Goal: Task Accomplishment & Management: Manage account settings

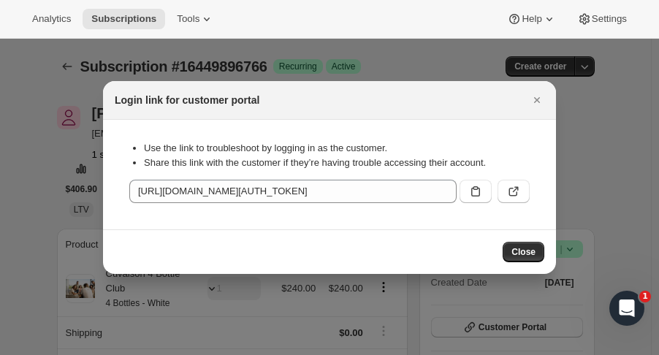
scroll to position [69, 0]
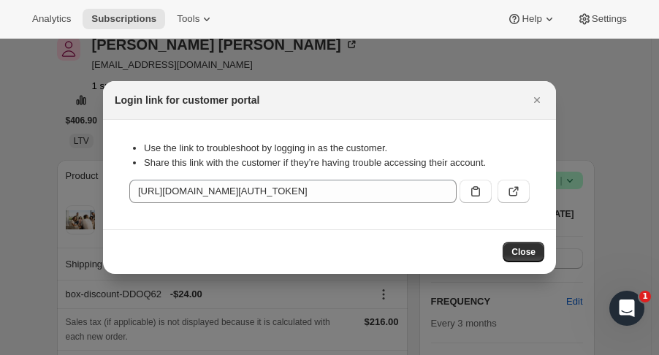
click at [541, 106] on icon "Close" at bounding box center [536, 100] width 15 height 15
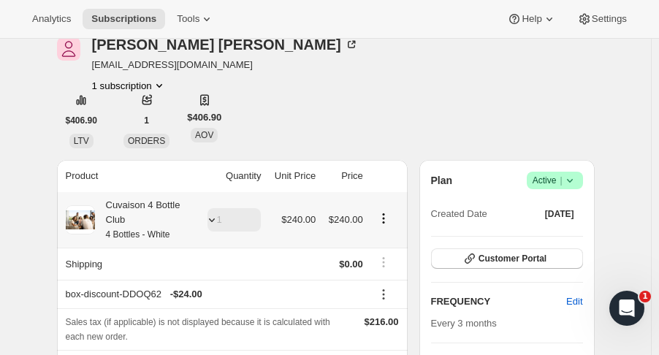
click at [206, 213] on div at bounding box center [209, 220] width 20 height 15
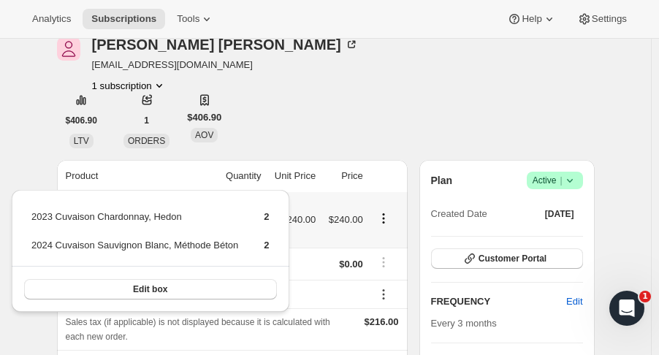
click at [191, 286] on button "Edit box" at bounding box center [150, 289] width 253 height 20
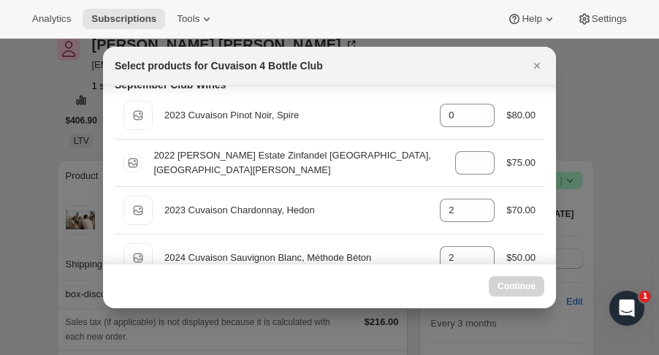
scroll to position [45, 0]
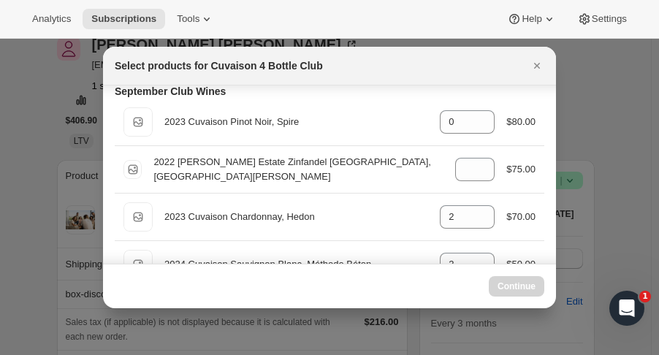
select select "gid://shopify/ProductVariant/52115221807422"
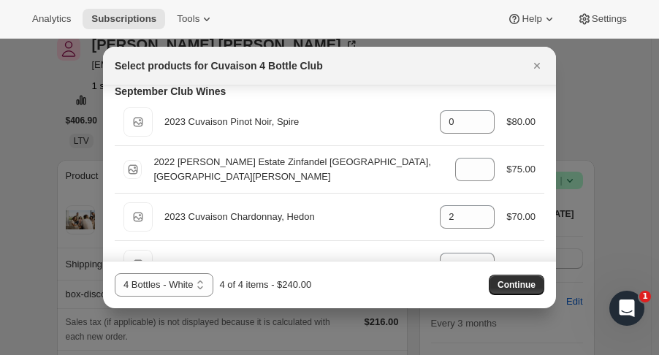
click at [537, 64] on icon "Close" at bounding box center [537, 66] width 6 height 6
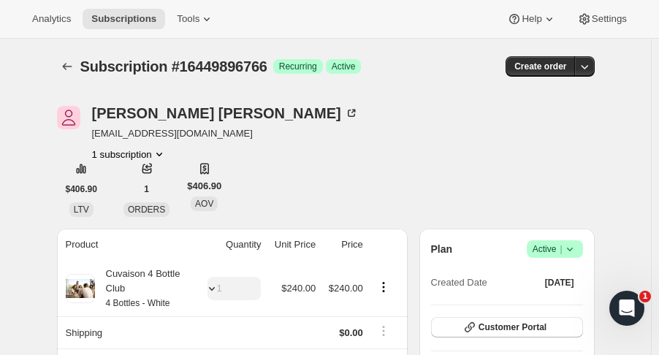
scroll to position [69, 0]
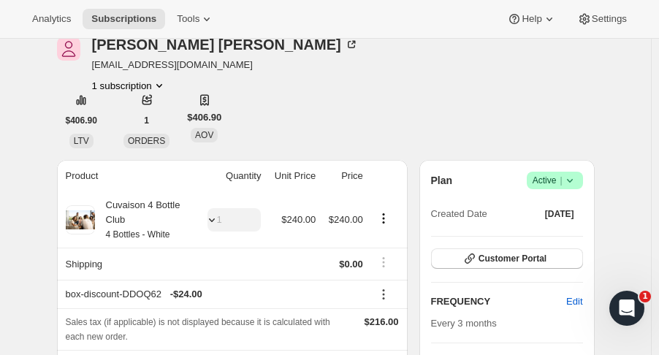
click at [535, 253] on span "Customer Portal" at bounding box center [512, 259] width 68 height 12
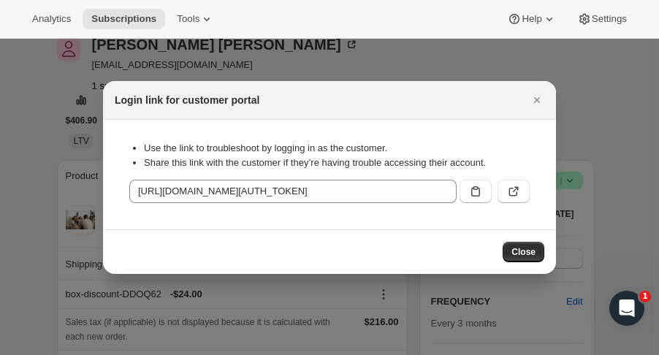
click at [512, 185] on icon ":r1dh:" at bounding box center [513, 191] width 15 height 15
click at [542, 98] on icon "Close" at bounding box center [536, 100] width 15 height 15
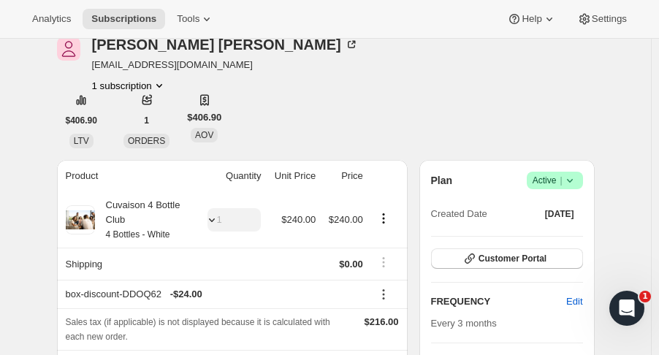
click at [178, 11] on button "Tools" at bounding box center [195, 19] width 55 height 20
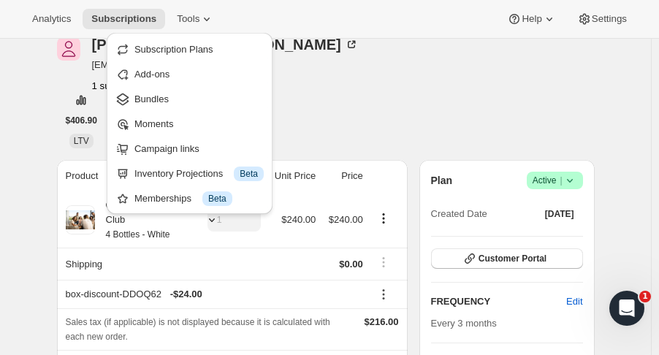
click at [162, 93] on span "Bundles" at bounding box center [151, 98] width 34 height 11
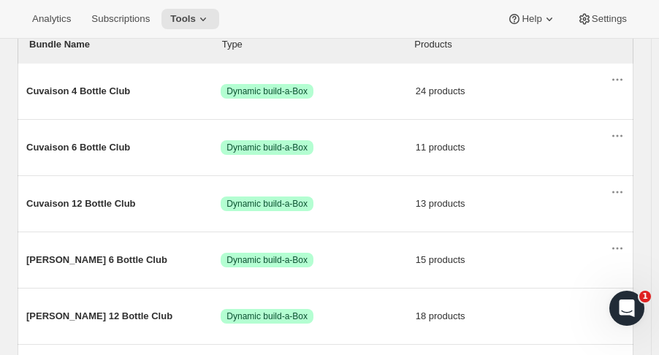
scroll to position [185, 0]
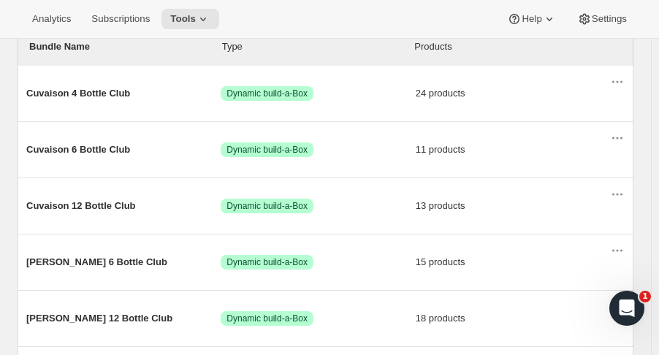
click at [57, 94] on span "Cuvaison 4 Bottle Club" at bounding box center [123, 93] width 194 height 15
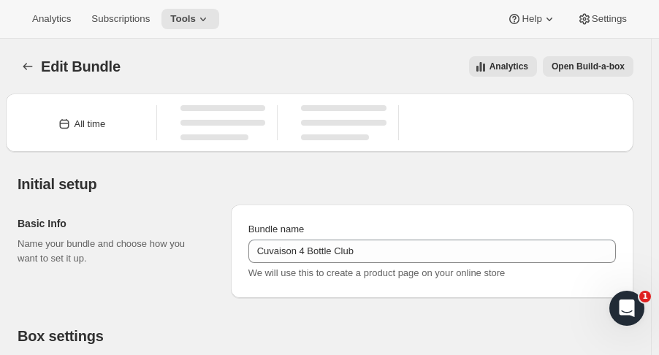
type input "Cuvaison 4 Bottle Club"
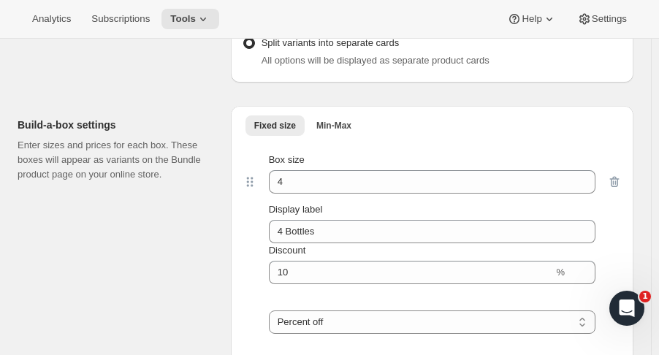
scroll to position [2014, 0]
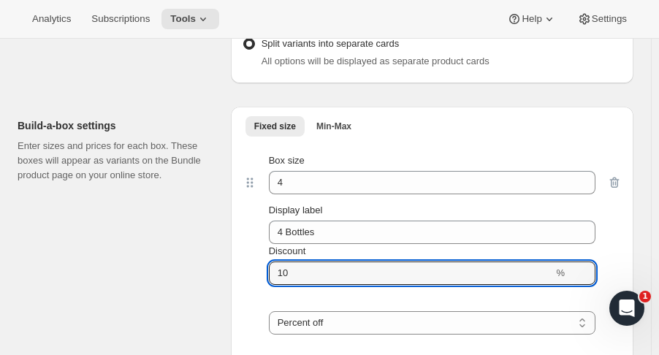
click at [581, 267] on icon at bounding box center [584, 269] width 7 height 4
type input "14"
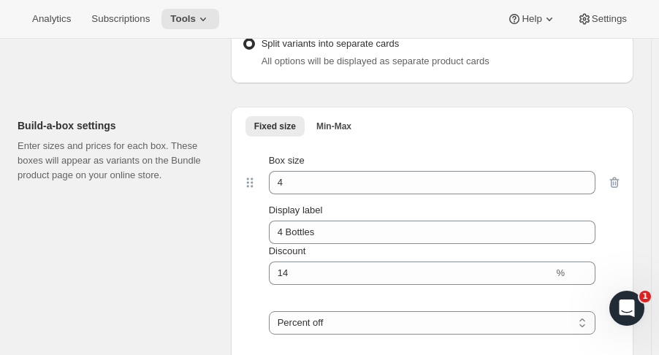
drag, startPoint x: 288, startPoint y: 295, endPoint x: 238, endPoint y: 298, distance: 49.7
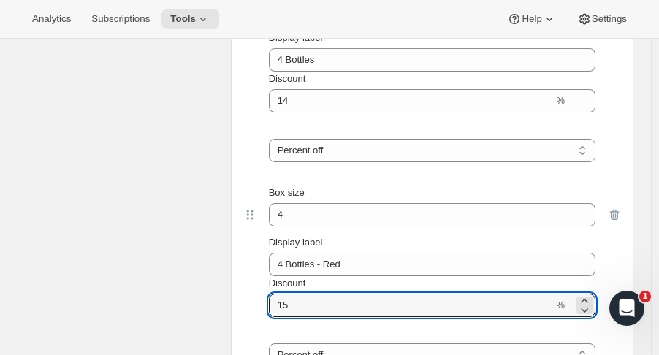
scroll to position [2188, 0]
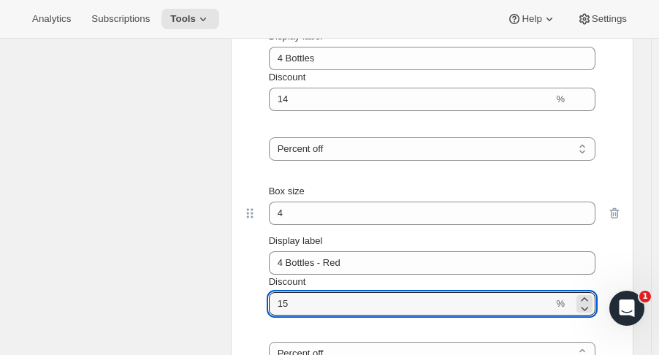
type input "15"
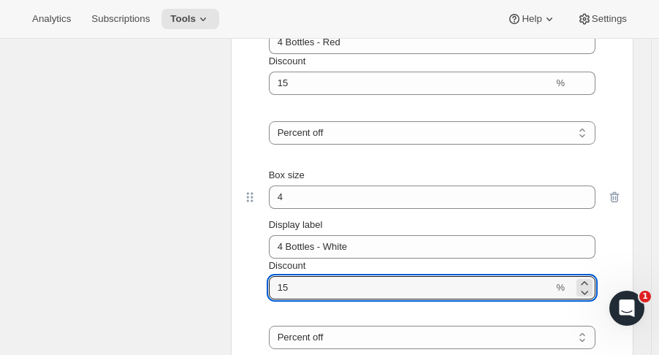
scroll to position [2406, 0]
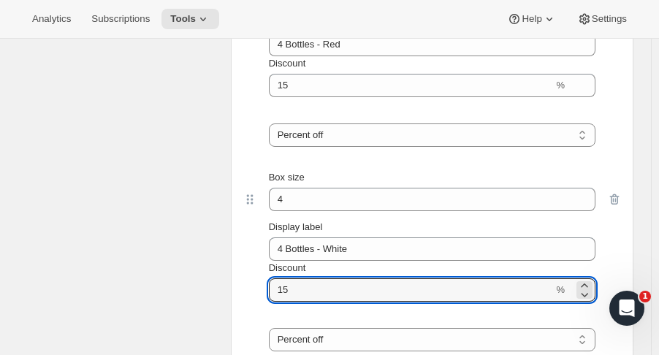
type input "15"
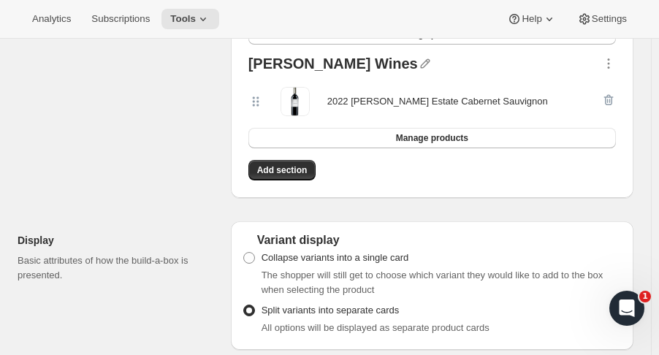
scroll to position [0, 0]
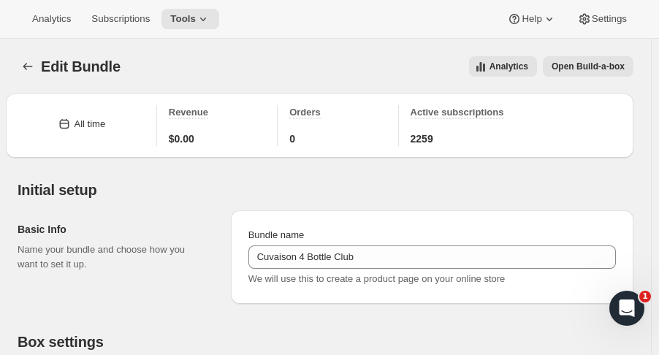
click at [182, 9] on button "Tools" at bounding box center [190, 19] width 58 height 20
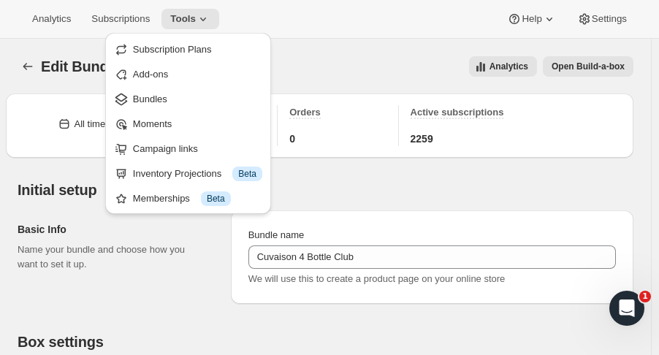
click at [185, 97] on span "Bundles" at bounding box center [197, 99] width 129 height 15
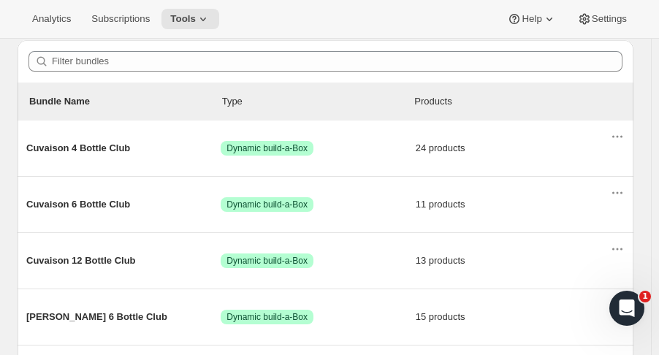
scroll to position [161, 0]
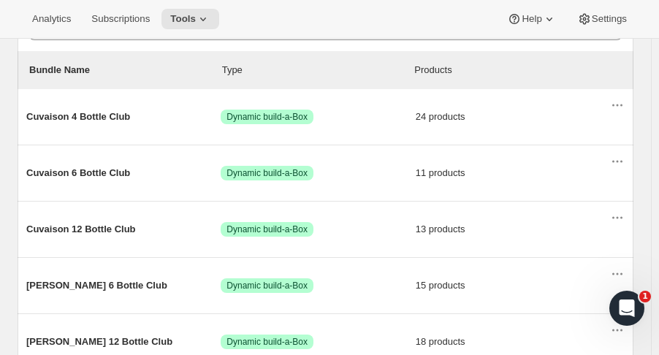
click at [107, 177] on span "Cuvaison 6 Bottle Club" at bounding box center [123, 173] width 194 height 15
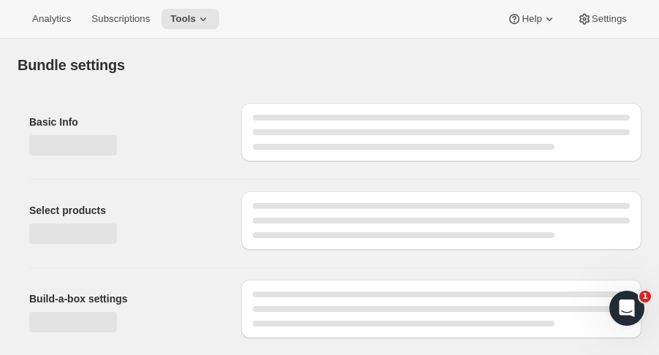
type input "Cuvaison 6 Bottle Club"
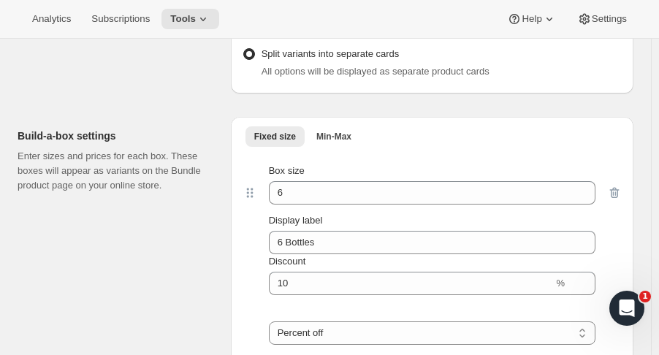
scroll to position [1229, 0]
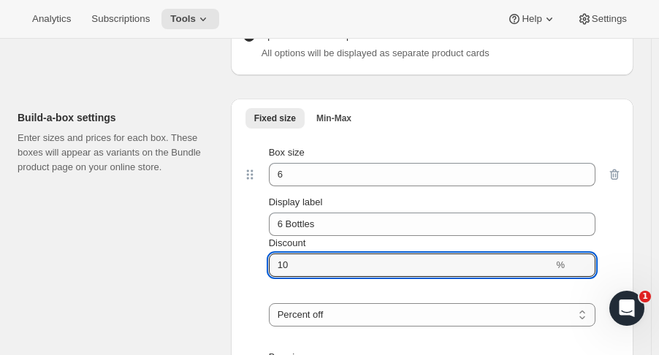
click at [577, 253] on icon at bounding box center [584, 260] width 15 height 15
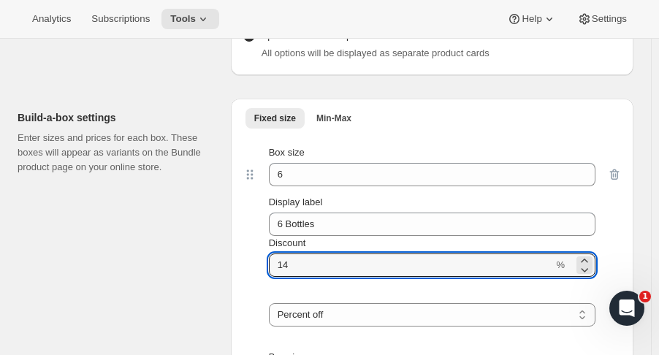
type input "15"
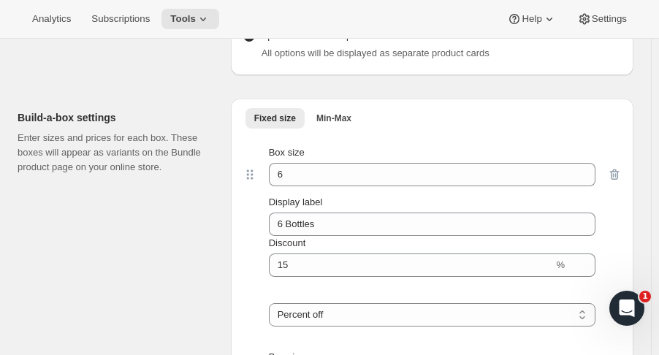
drag, startPoint x: 317, startPoint y: 306, endPoint x: 224, endPoint y: 306, distance: 92.7
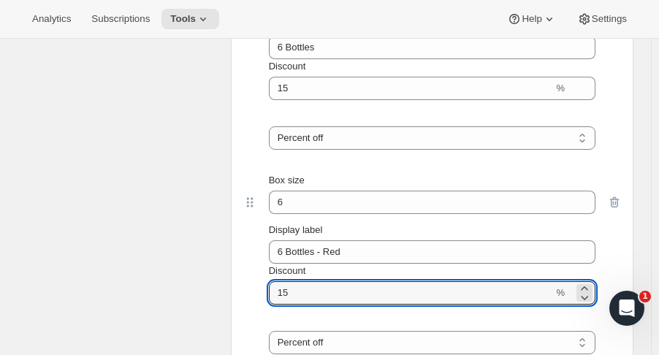
scroll to position [1409, 0]
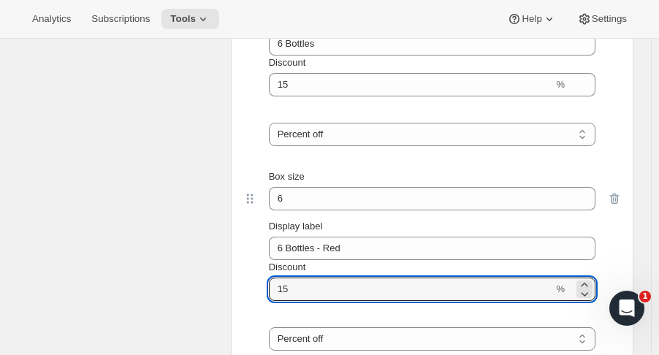
type input "15"
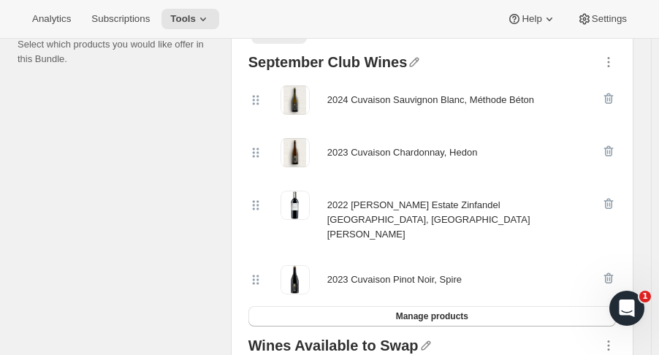
scroll to position [0, 0]
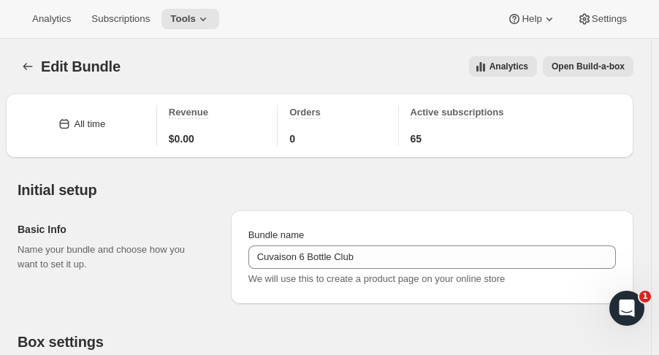
type input "15"
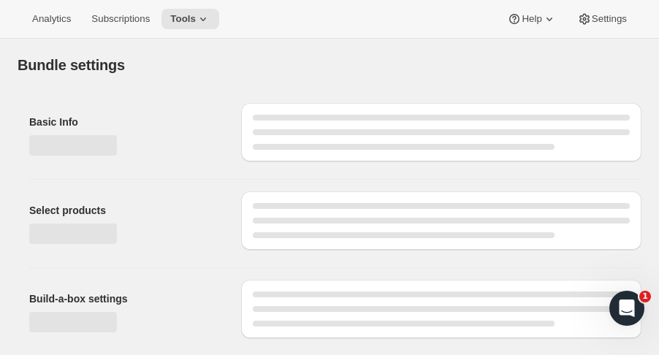
click at [188, 20] on span "Tools" at bounding box center [183, 19] width 26 height 12
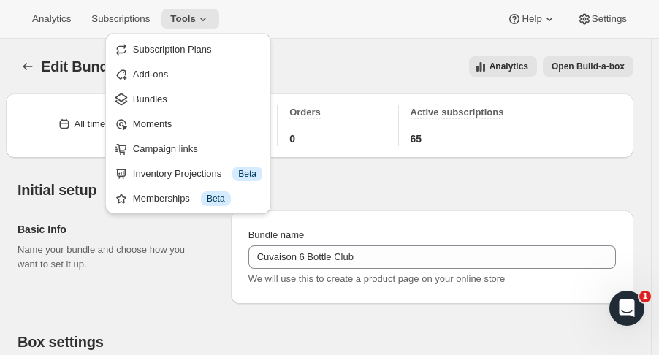
click at [179, 104] on span "Bundles" at bounding box center [197, 99] width 129 height 15
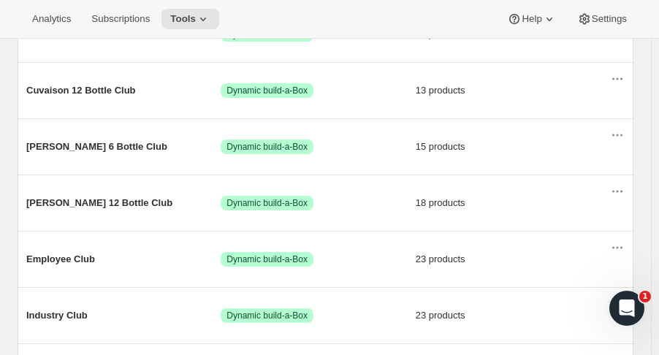
scroll to position [299, 0]
click at [110, 207] on span "[PERSON_NAME] 12 Bottle Club" at bounding box center [123, 203] width 194 height 15
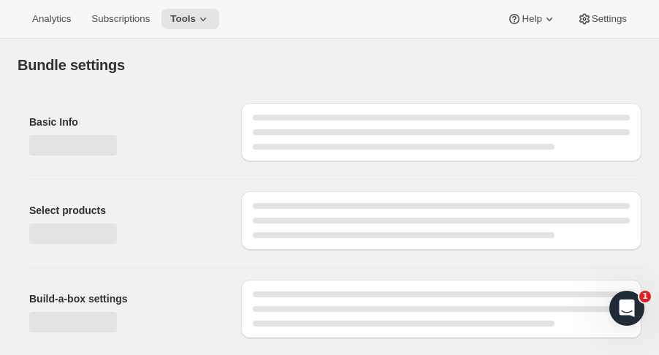
type input "[PERSON_NAME] 12 Bottle Club"
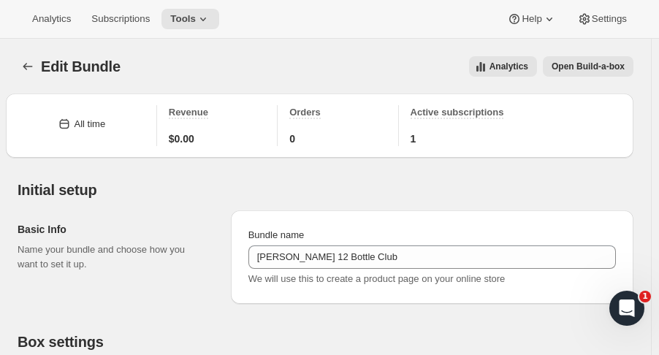
click at [185, 23] on span "Tools" at bounding box center [183, 19] width 26 height 12
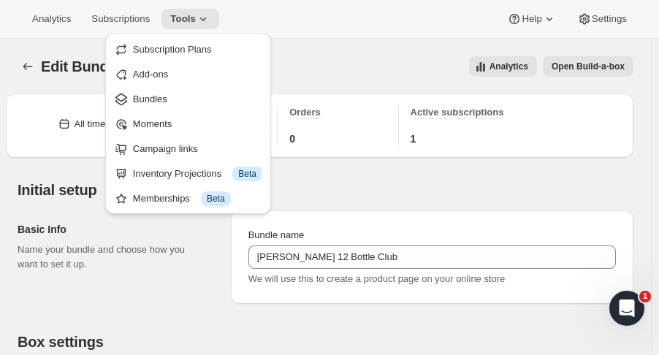
click at [145, 99] on span "Bundles" at bounding box center [150, 98] width 34 height 11
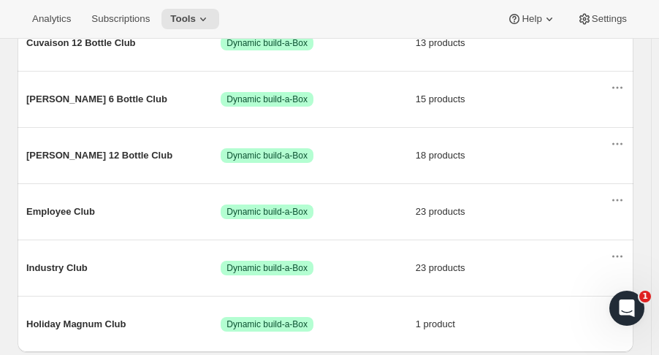
scroll to position [349, 0]
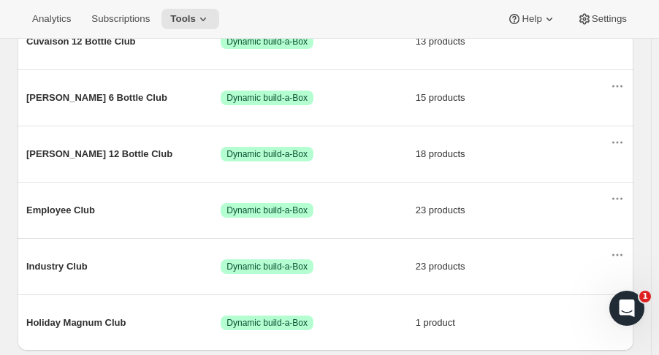
click at [46, 263] on span "Industry Club" at bounding box center [123, 266] width 194 height 15
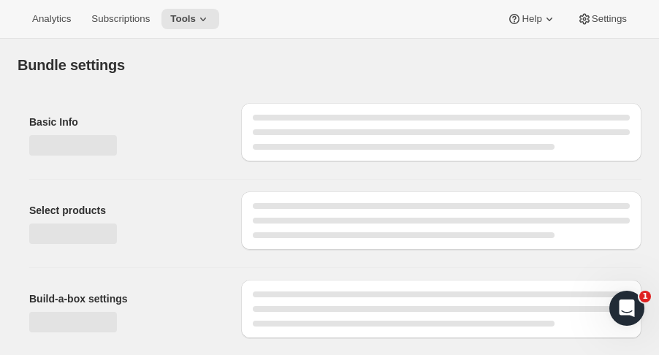
type input "Industry Club"
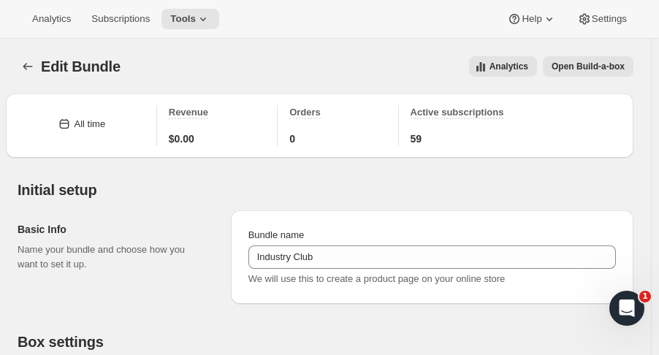
scroll to position [310, 0]
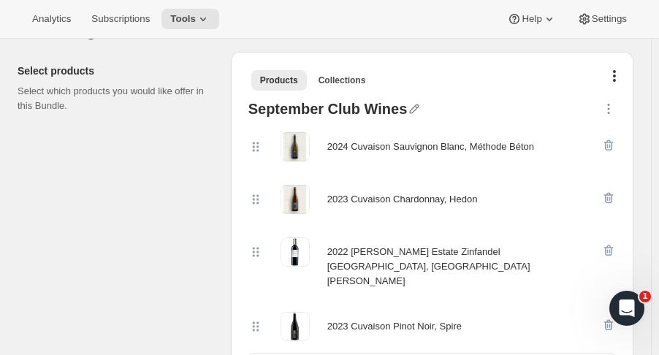
click at [122, 18] on span "Subscriptions" at bounding box center [120, 19] width 58 height 12
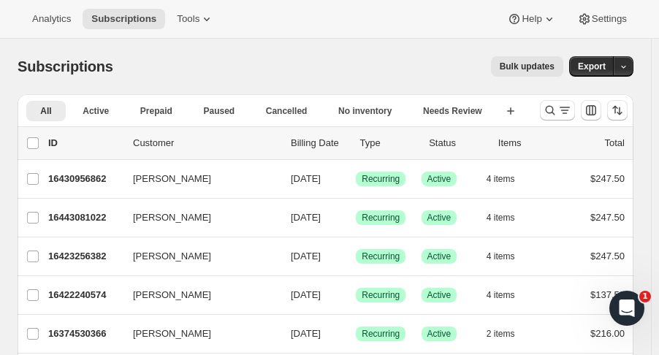
click at [79, 295] on p "16422240574" at bounding box center [84, 295] width 73 height 15
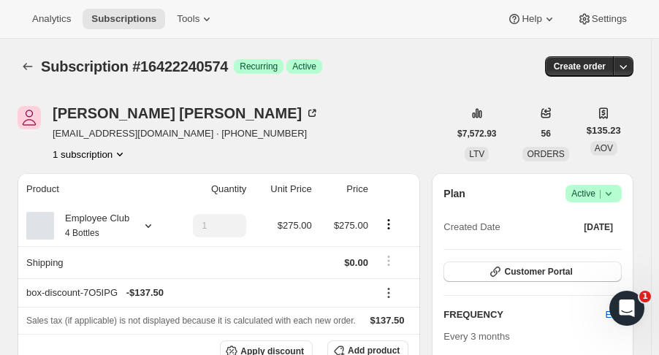
click at [23, 65] on icon "Subscriptions" at bounding box center [27, 66] width 15 height 15
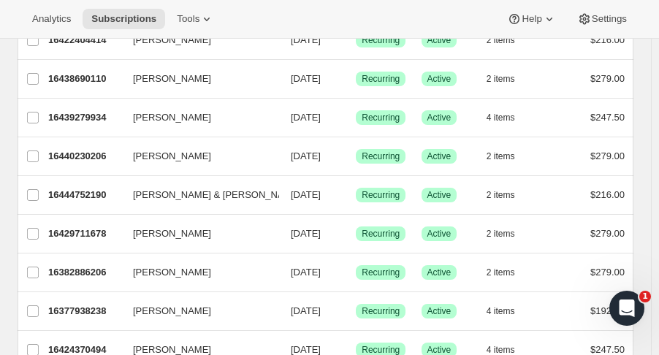
scroll to position [527, 0]
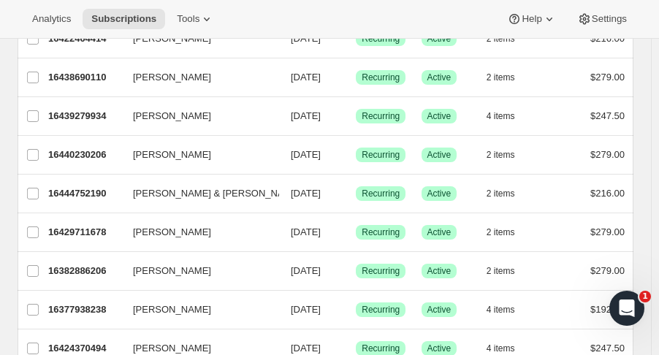
click at [83, 308] on p "16377938238" at bounding box center [84, 309] width 73 height 15
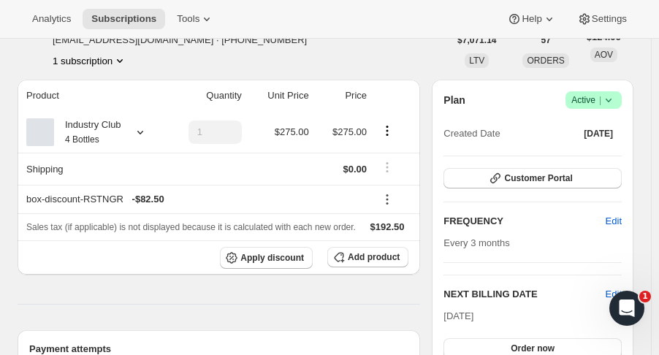
scroll to position [91, 0]
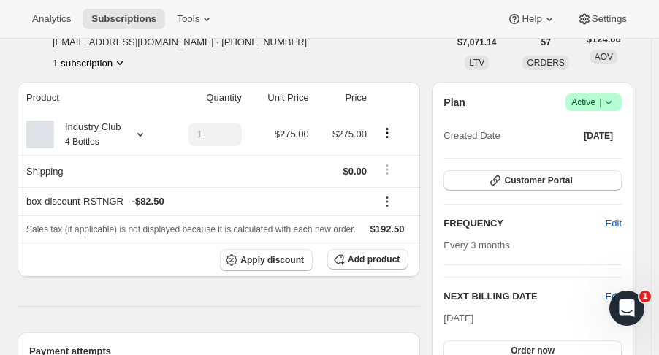
click at [129, 24] on span "Subscriptions" at bounding box center [123, 19] width 65 height 12
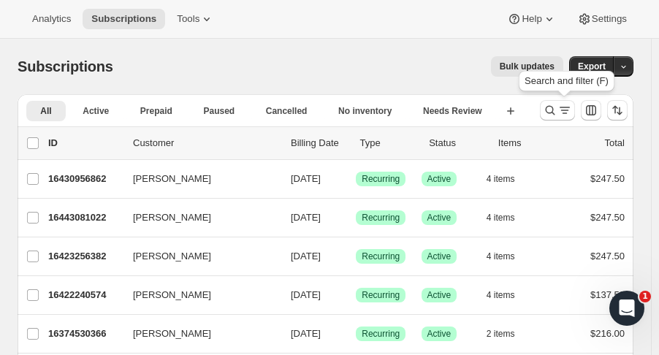
click at [554, 110] on icon "Search and filter results" at bounding box center [550, 110] width 15 height 15
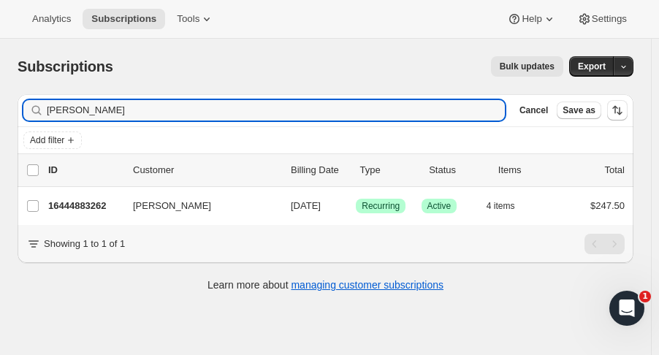
type input "[PERSON_NAME]"
click at [93, 207] on p "16444883262" at bounding box center [84, 206] width 73 height 15
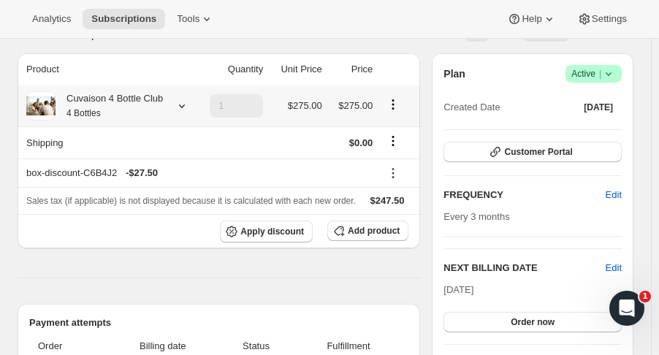
scroll to position [118, 0]
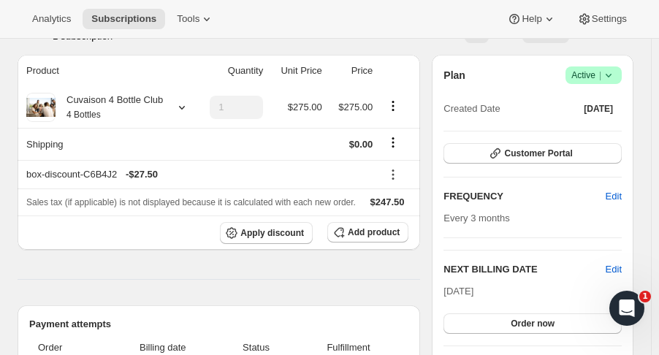
click at [185, 23] on span "Tools" at bounding box center [188, 19] width 23 height 12
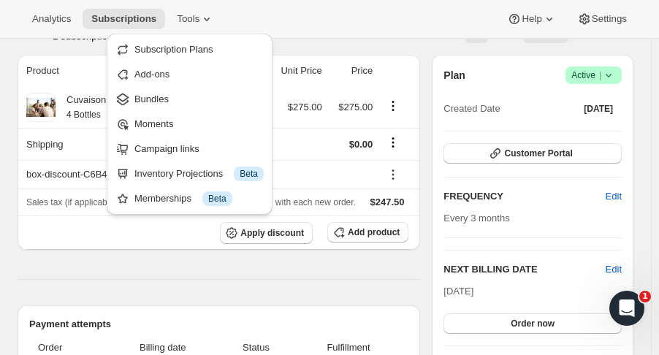
click at [164, 104] on span "Bundles" at bounding box center [151, 98] width 34 height 11
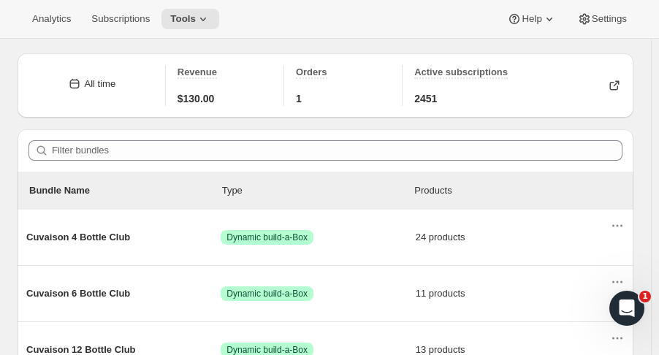
scroll to position [42, 0]
click at [55, 238] on span "Cuvaison 4 Bottle Club" at bounding box center [123, 236] width 194 height 15
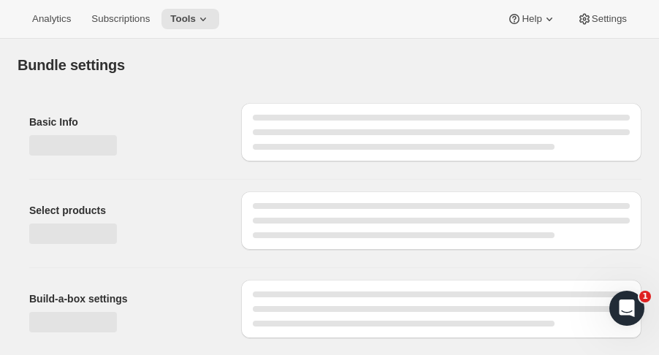
type input "Cuvaison 4 Bottle Club"
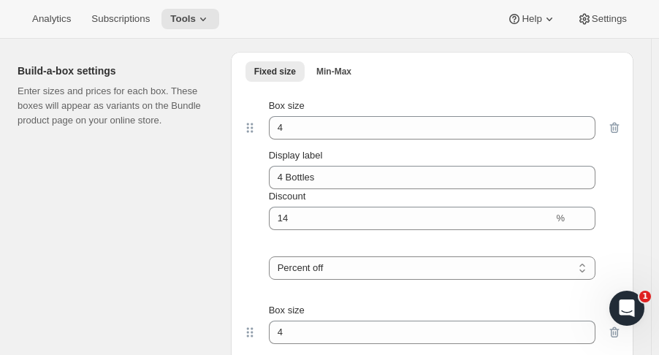
scroll to position [2070, 0]
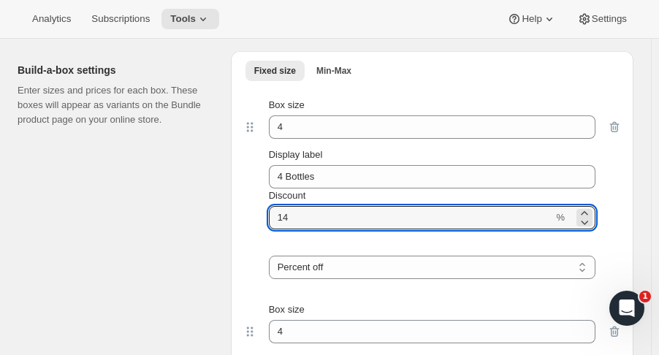
click at [329, 206] on input "Discount" at bounding box center [411, 217] width 285 height 23
type input "15"
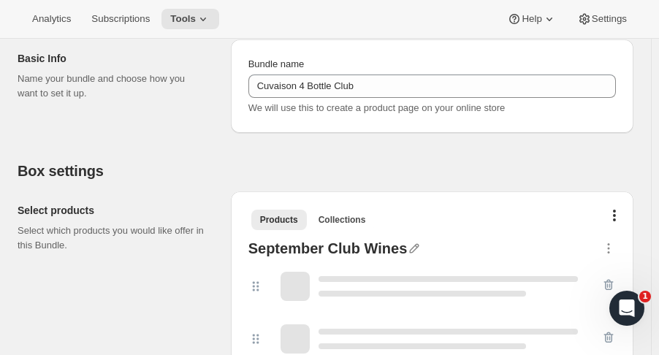
scroll to position [2835, 0]
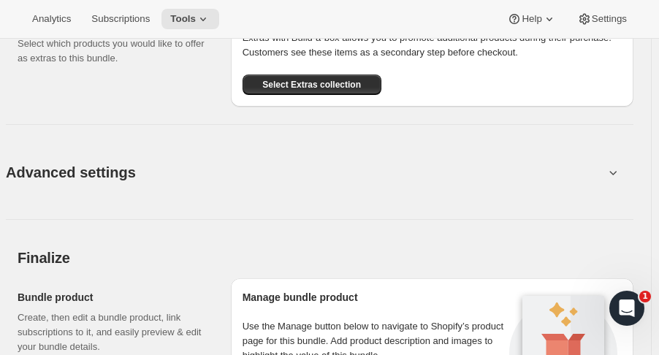
click at [183, 32] on div "Analytics Subscriptions Tools Help Settings" at bounding box center [329, 19] width 659 height 39
click at [105, 32] on div "Analytics Subscriptions Tools Help Settings" at bounding box center [329, 19] width 659 height 39
click at [128, 22] on span "Subscriptions" at bounding box center [120, 19] width 58 height 12
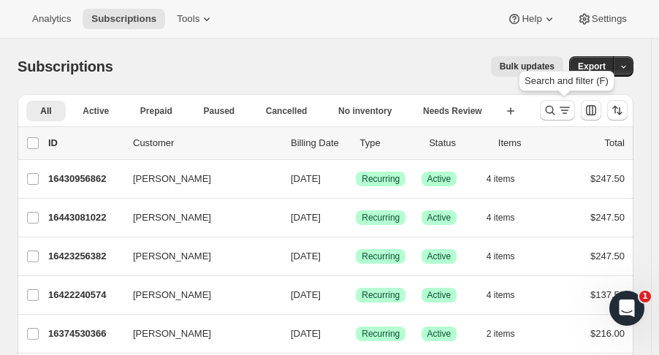
click at [557, 106] on icon "Search and filter results" at bounding box center [550, 110] width 15 height 15
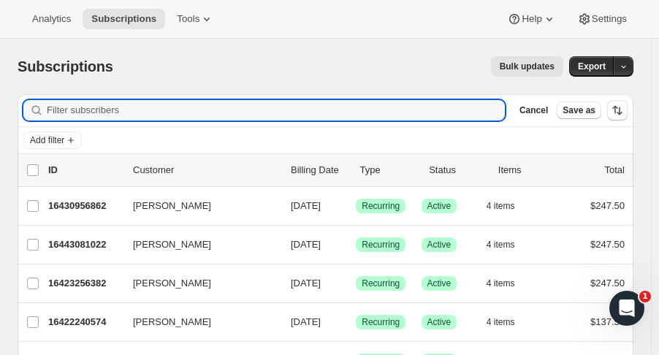
click at [192, 104] on input "Filter subscribers" at bounding box center [276, 110] width 458 height 20
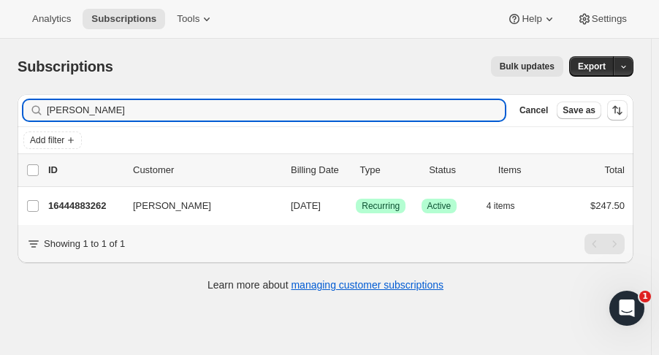
type input "[PERSON_NAME]"
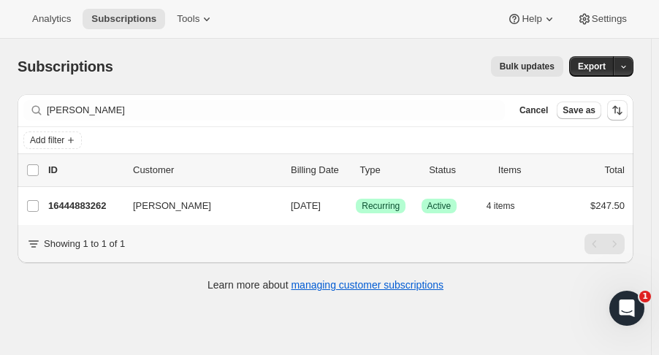
click at [91, 204] on p "16444883262" at bounding box center [84, 206] width 73 height 15
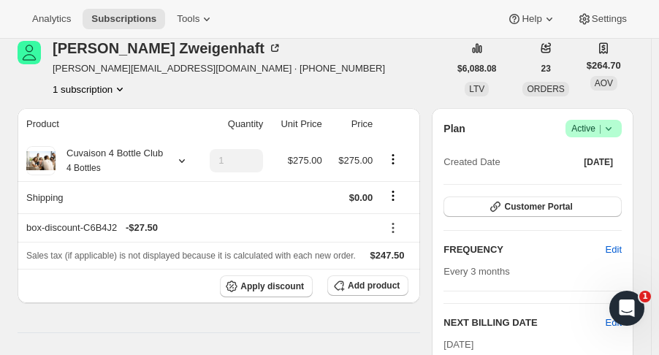
scroll to position [66, 0]
click at [131, 20] on span "Subscriptions" at bounding box center [123, 19] width 65 height 12
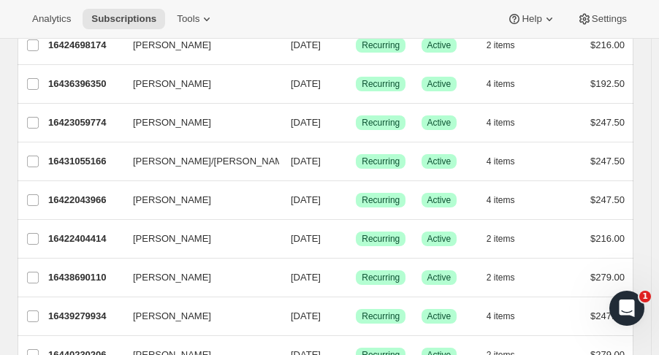
scroll to position [326, 0]
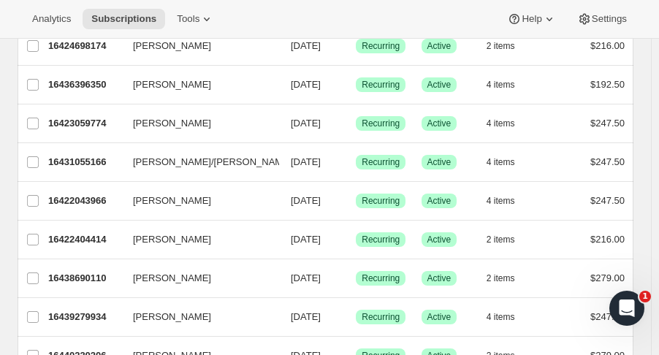
click at [69, 243] on p "16422404414" at bounding box center [84, 239] width 73 height 15
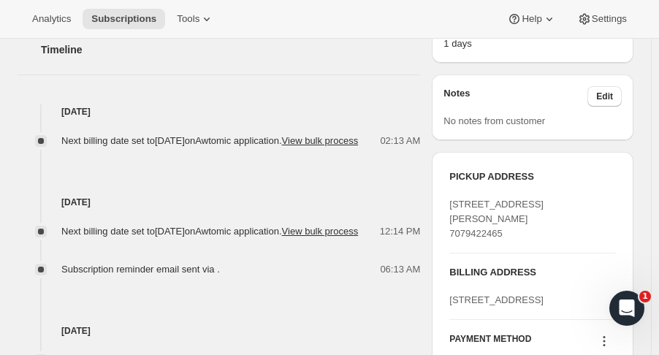
scroll to position [513, 0]
click at [260, 104] on h4 "[DATE]" at bounding box center [219, 111] width 402 height 15
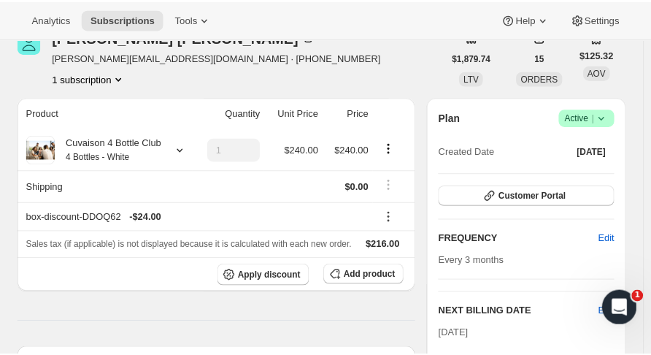
scroll to position [74, 0]
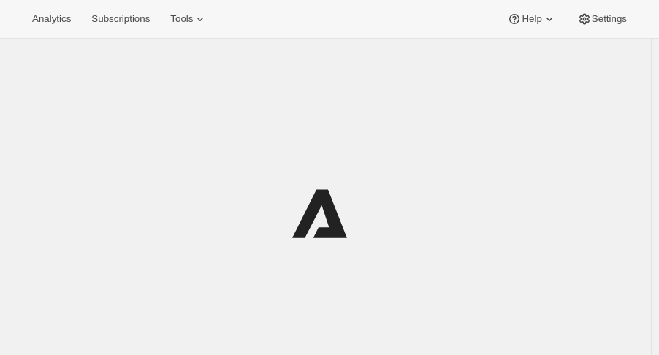
click at [179, 18] on span "Tools" at bounding box center [181, 19] width 23 height 12
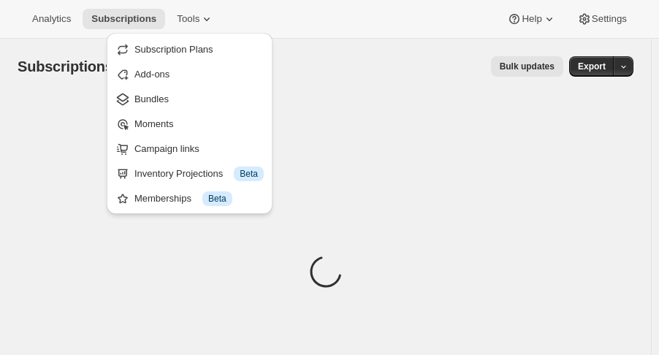
click at [177, 100] on span "Bundles" at bounding box center [198, 99] width 129 height 15
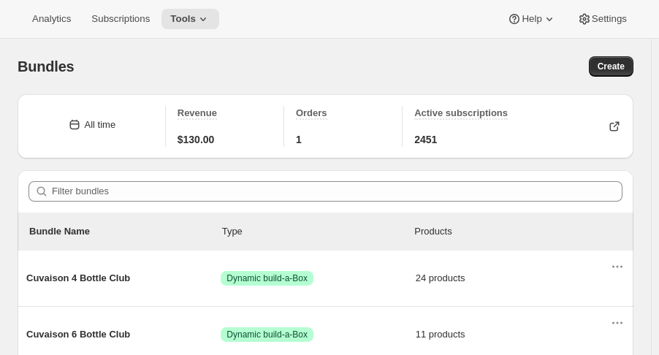
click at [77, 271] on span "Cuvaison 4 Bottle Club" at bounding box center [123, 278] width 194 height 15
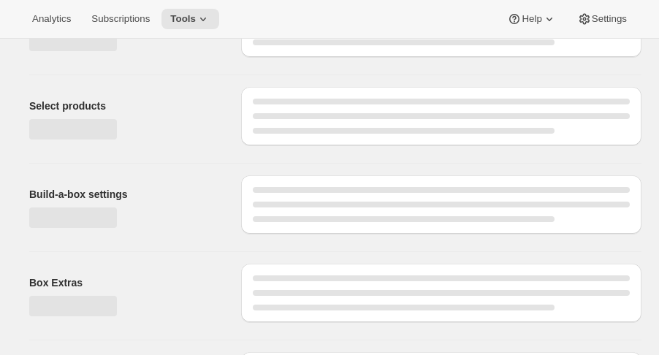
type input "Cuvaison 4 Bottle Club"
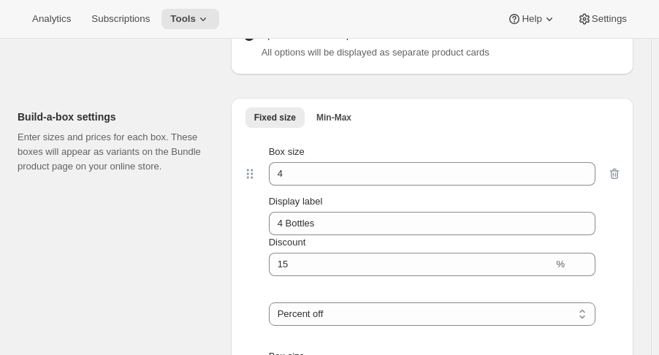
scroll to position [2015, 0]
